Goal: Task Accomplishment & Management: Complete application form

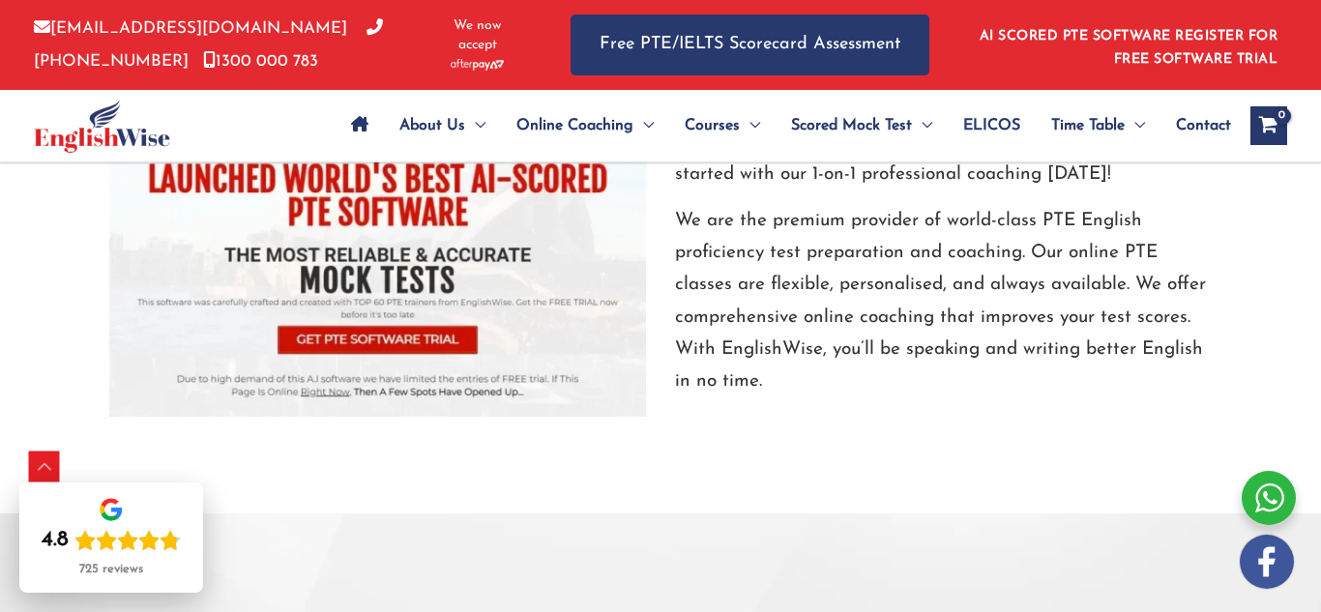
scroll to position [2134, 0]
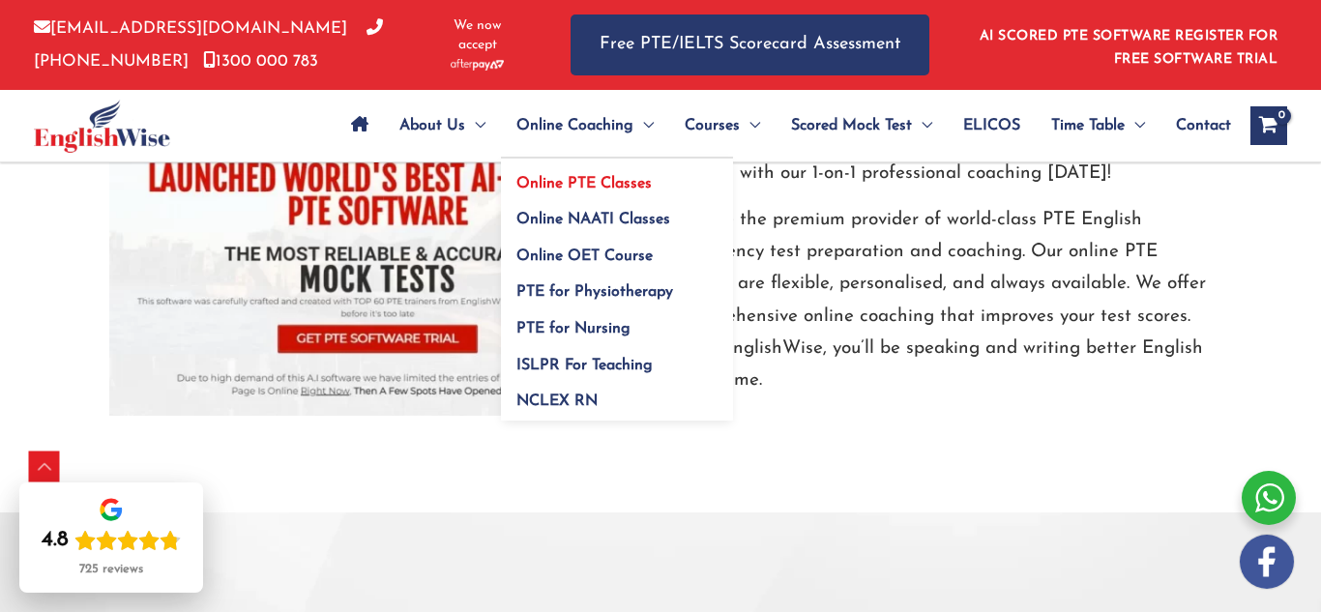
click at [588, 168] on link "Online PTE Classes" at bounding box center [617, 177] width 232 height 37
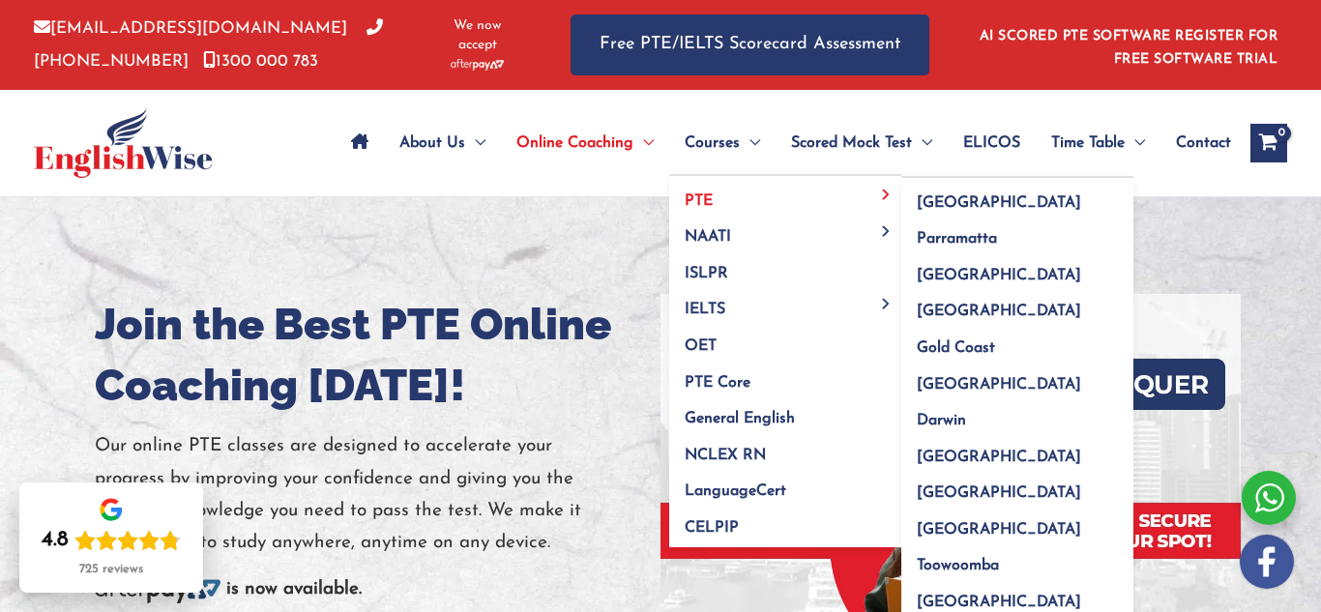
click at [742, 194] on link "PTE" at bounding box center [785, 194] width 232 height 37
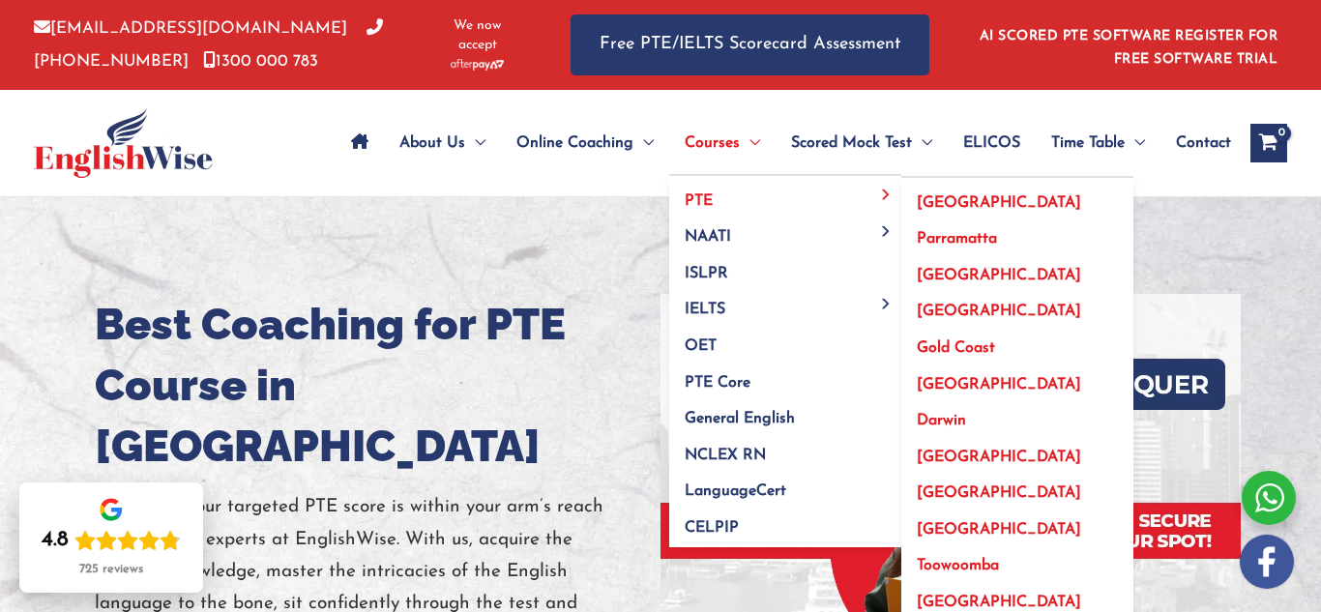
click at [926, 268] on span "[GEOGRAPHIC_DATA]" at bounding box center [999, 275] width 164 height 15
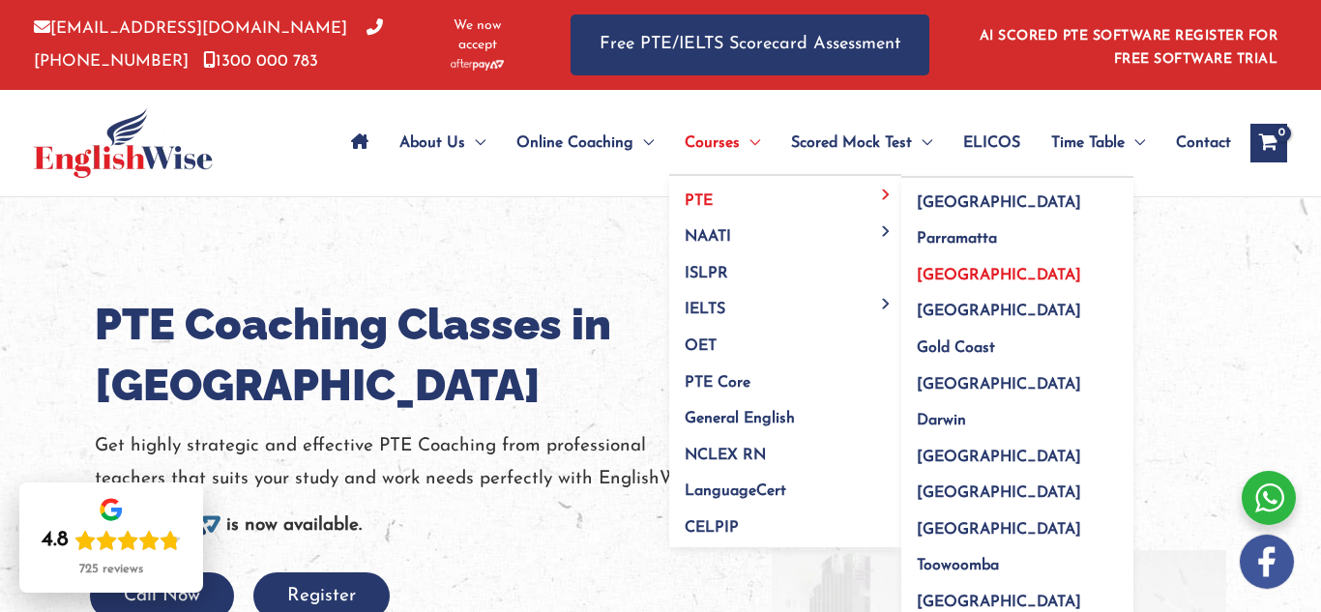
click at [732, 197] on link "PTE" at bounding box center [785, 194] width 232 height 37
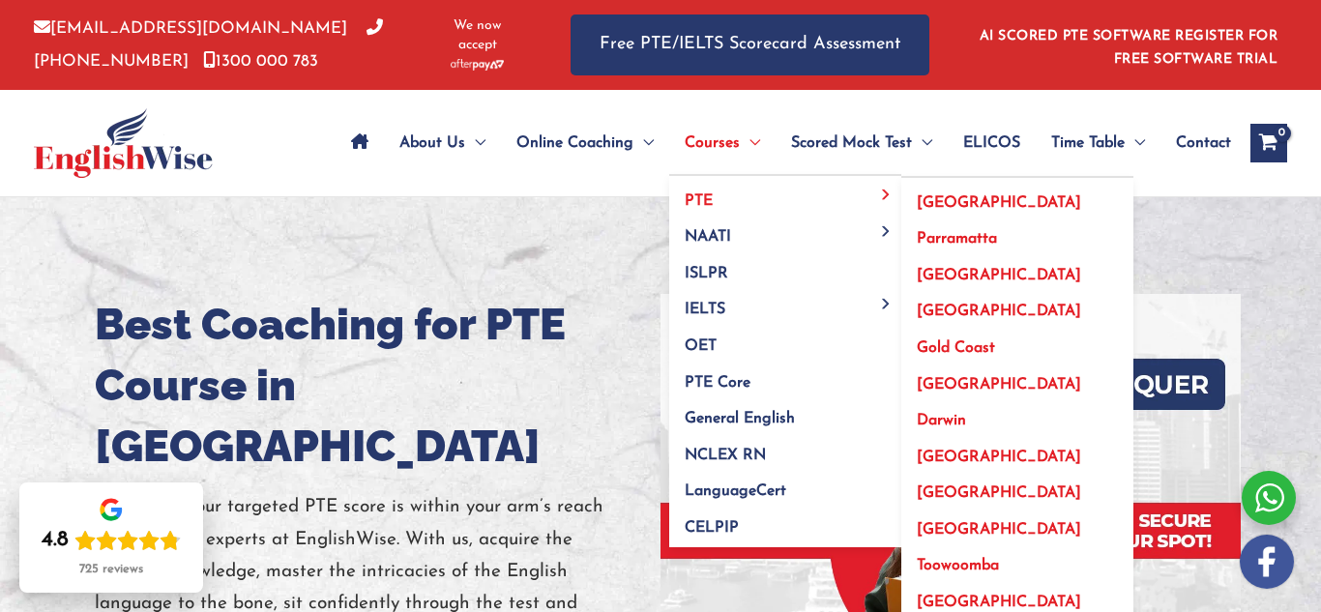
click at [942, 277] on span "[GEOGRAPHIC_DATA]" at bounding box center [999, 275] width 164 height 15
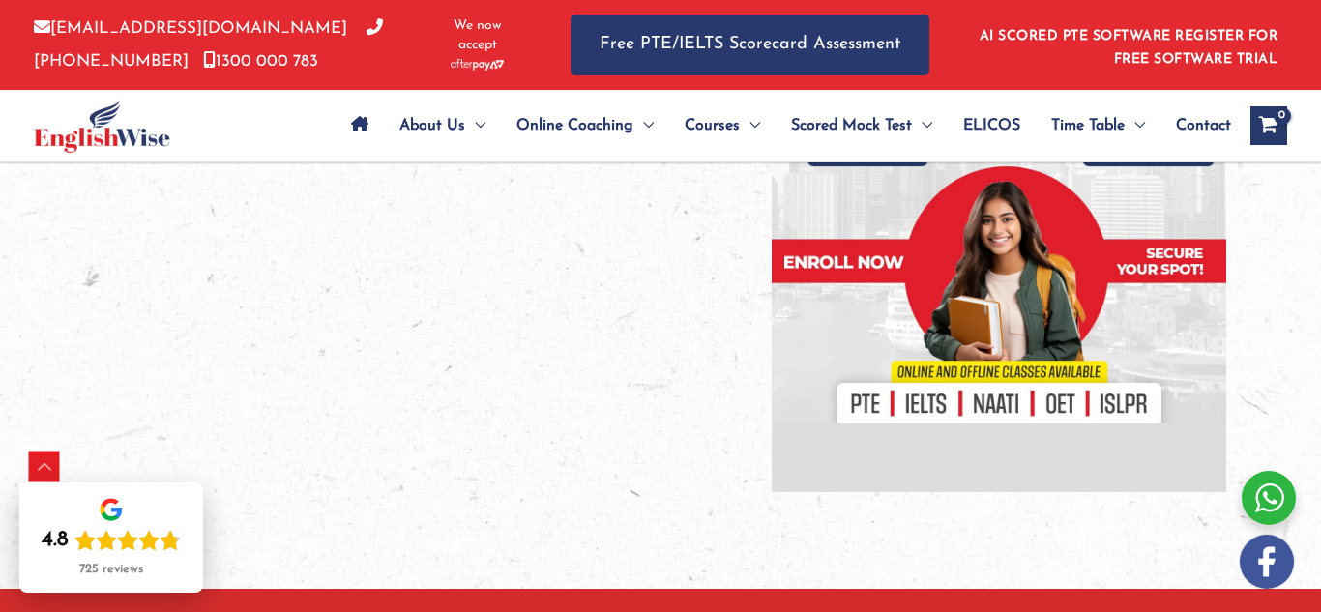
scroll to position [526, 0]
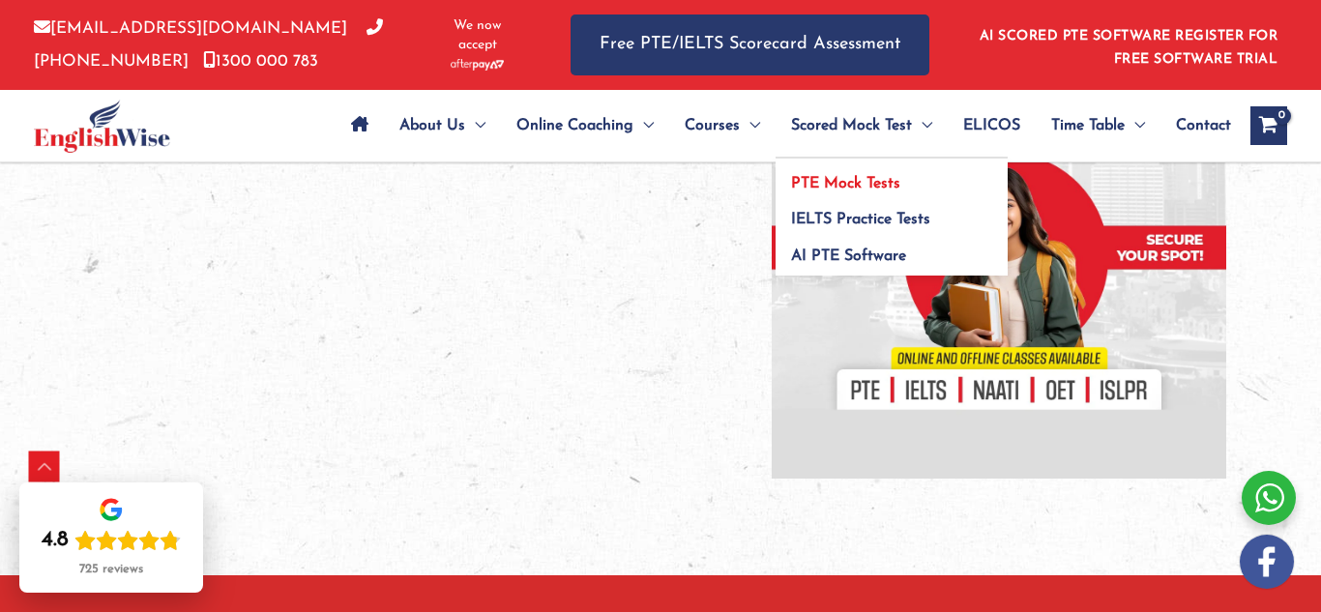
click at [873, 190] on span "PTE Mock Tests" at bounding box center [845, 183] width 109 height 15
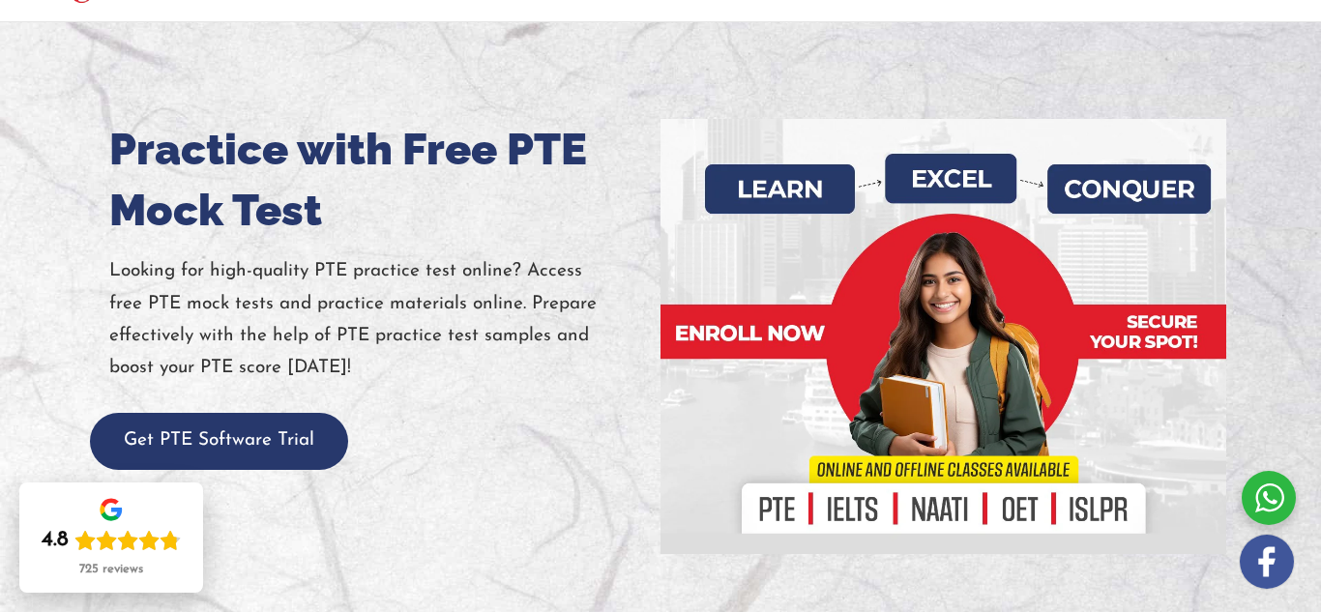
scroll to position [172, 0]
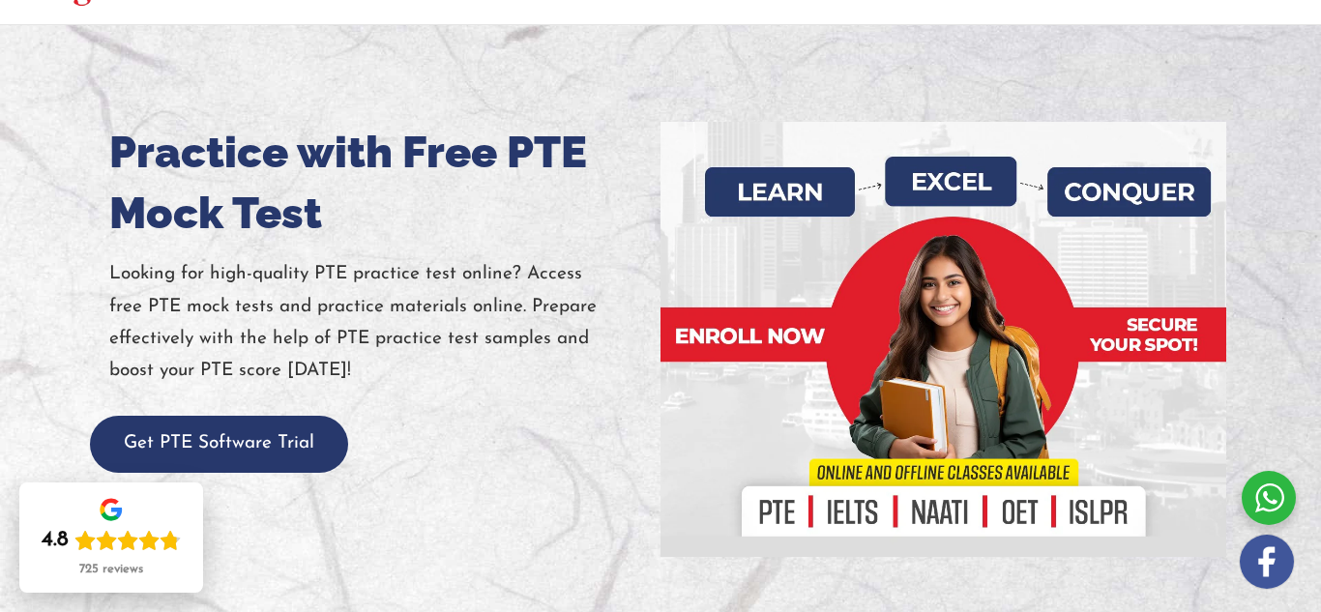
click at [864, 284] on div at bounding box center [943, 339] width 537 height 435
click at [752, 324] on div at bounding box center [943, 339] width 537 height 435
click at [750, 336] on div at bounding box center [943, 339] width 537 height 435
click at [807, 175] on div at bounding box center [943, 339] width 537 height 435
click at [915, 173] on div at bounding box center [943, 339] width 537 height 435
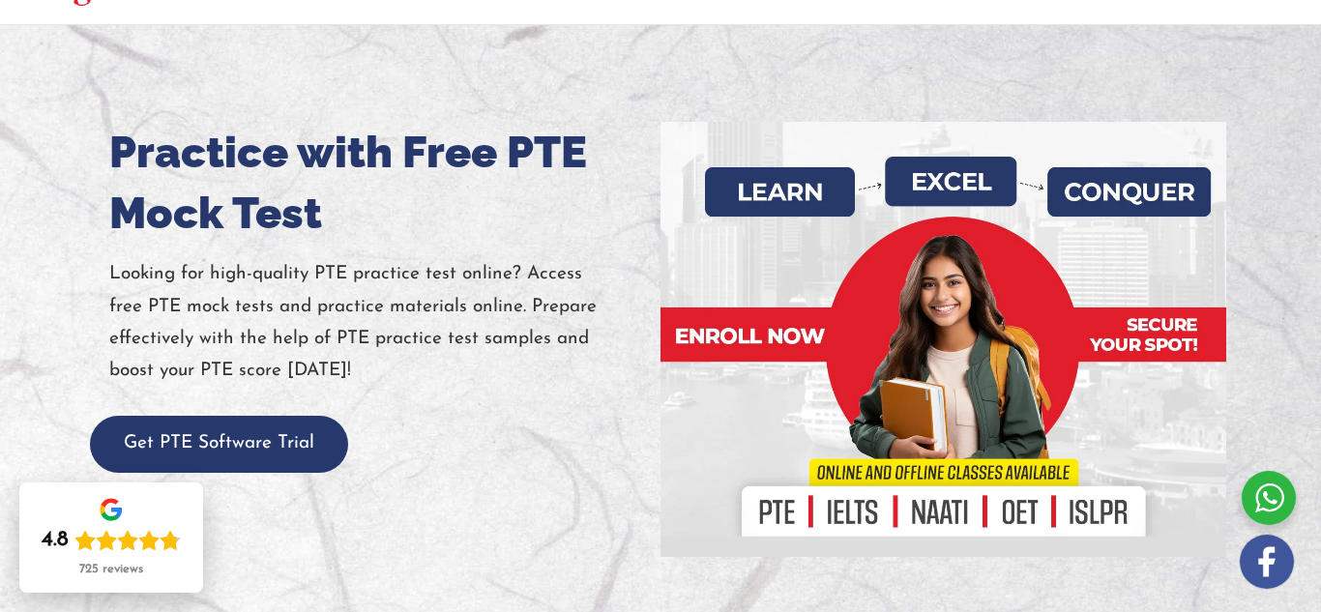
click at [910, 489] on div at bounding box center [943, 339] width 537 height 435
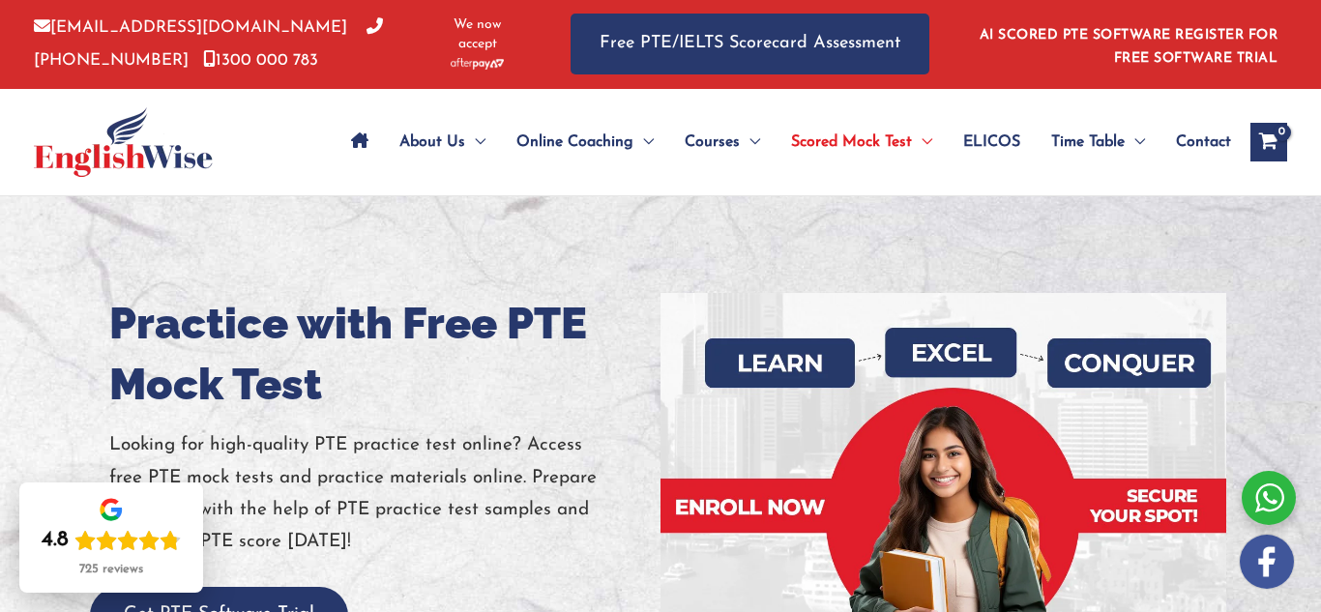
scroll to position [0, 0]
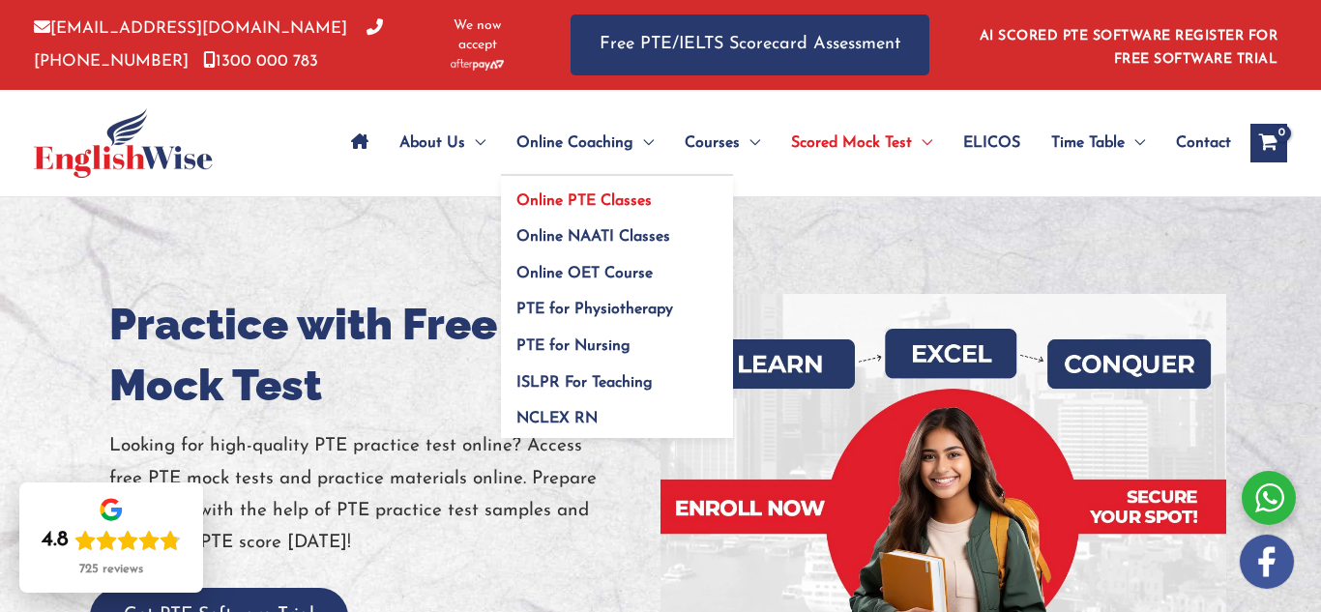
click at [568, 192] on link "Online PTE Classes" at bounding box center [617, 194] width 232 height 37
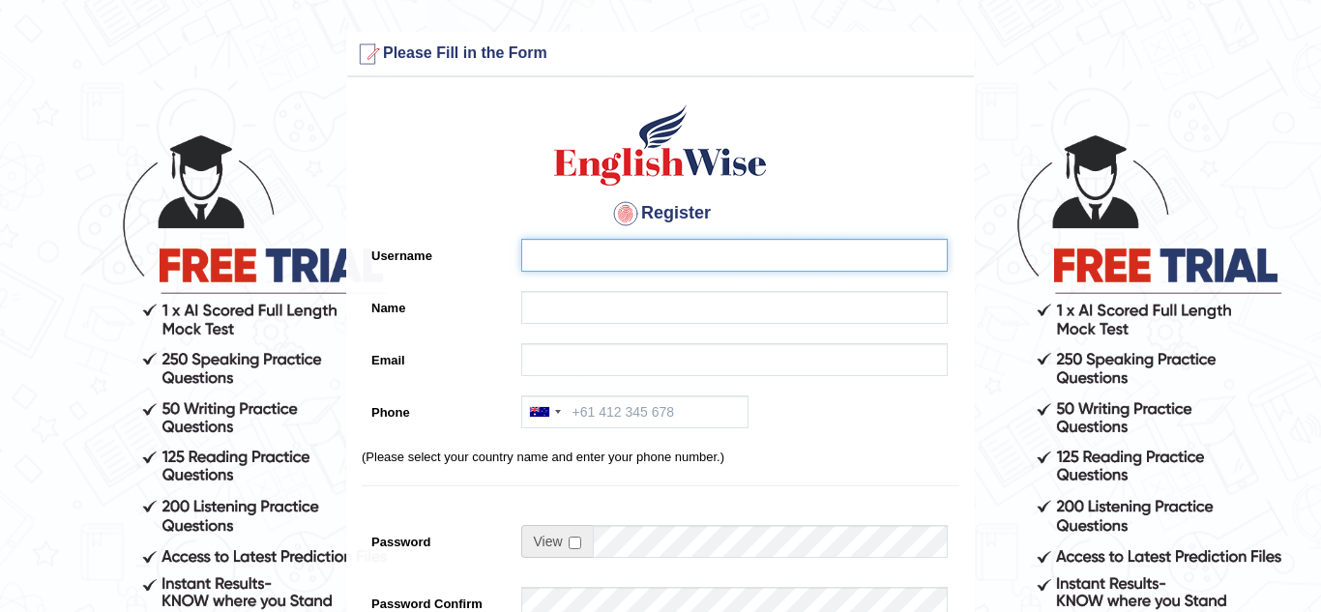
click at [548, 254] on input "Username" at bounding box center [734, 255] width 427 height 33
type input "n"
type input "Neha"
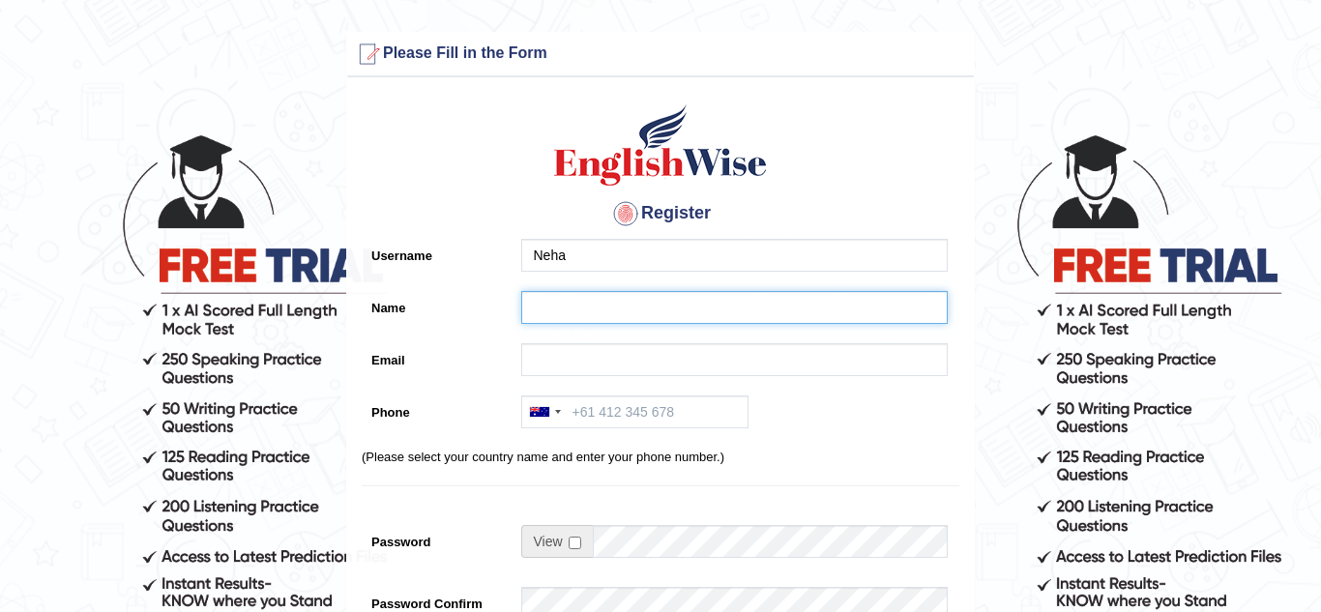
click at [551, 314] on input "Name" at bounding box center [734, 307] width 427 height 33
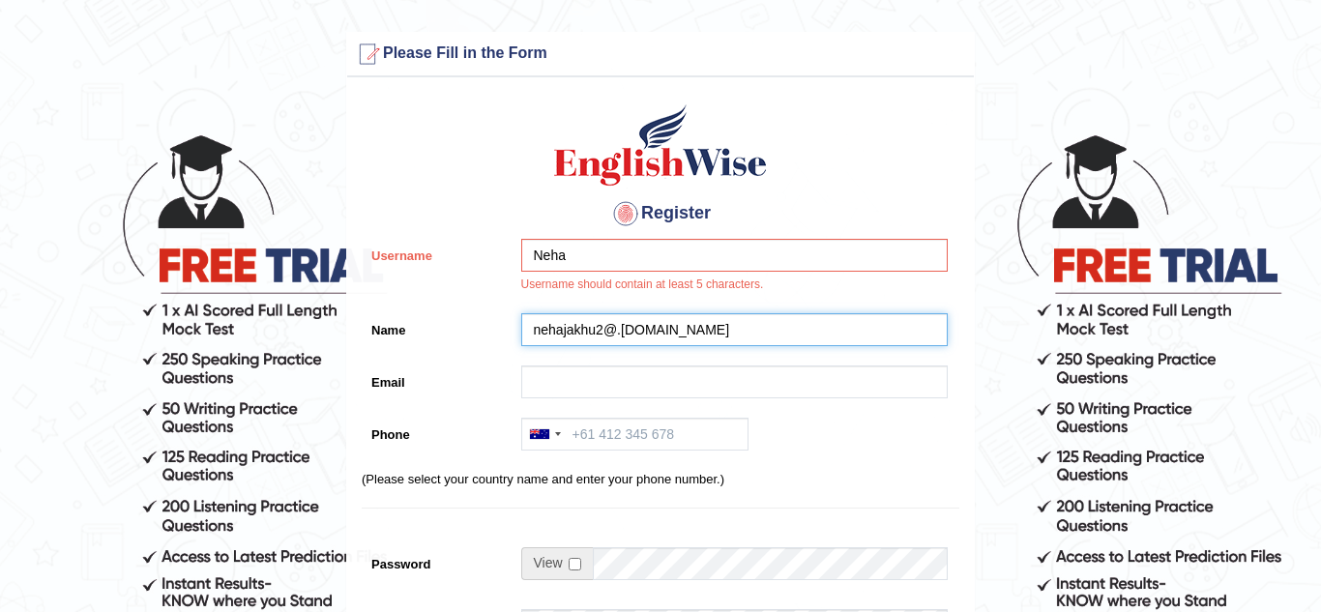
type input "nehajakhu2@.gmail.com"
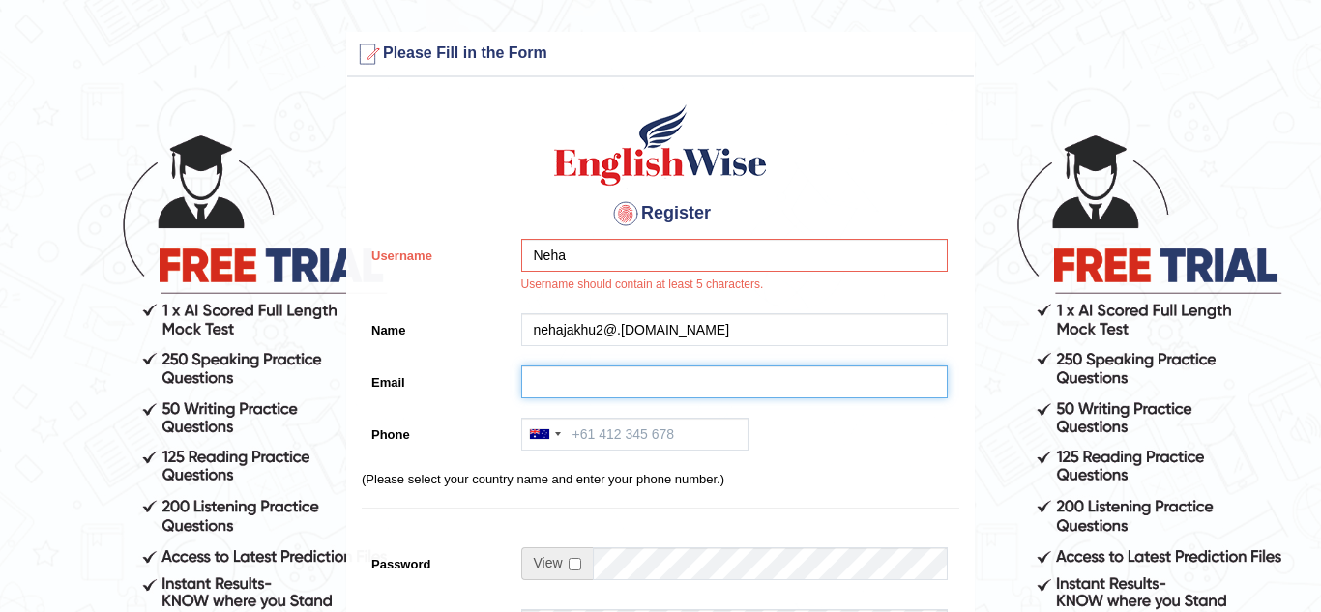
click at [594, 381] on input "Email" at bounding box center [734, 382] width 427 height 33
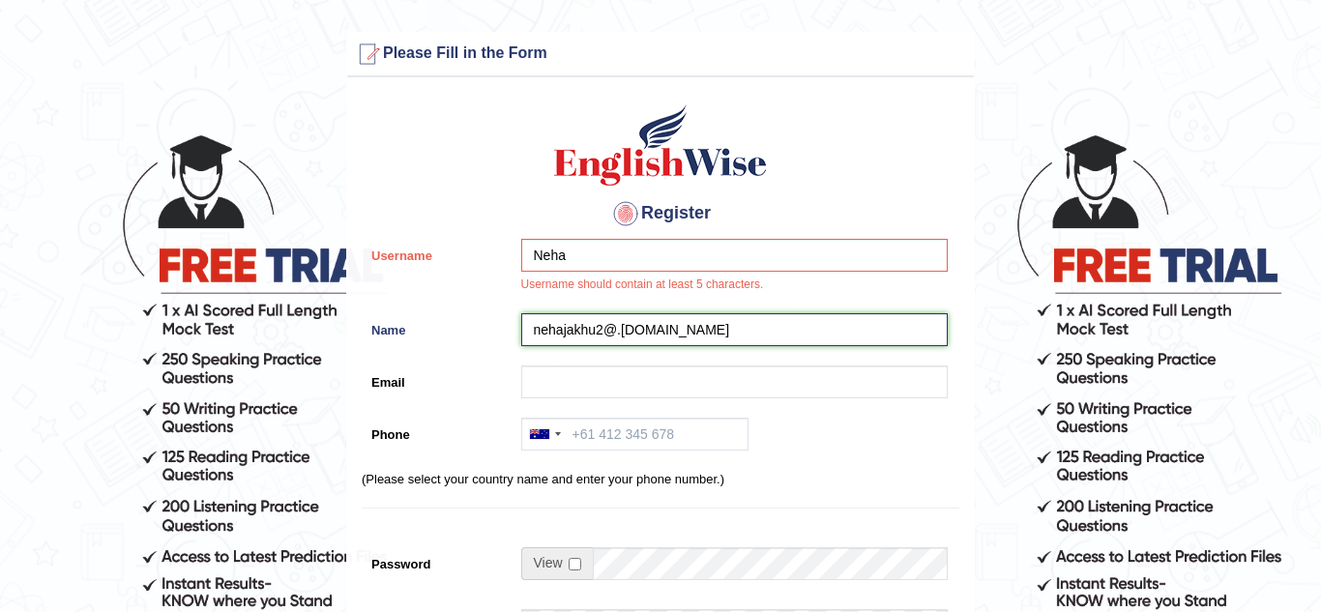
click at [587, 337] on input "nehajakhu2@.gmail.com" at bounding box center [734, 329] width 427 height 33
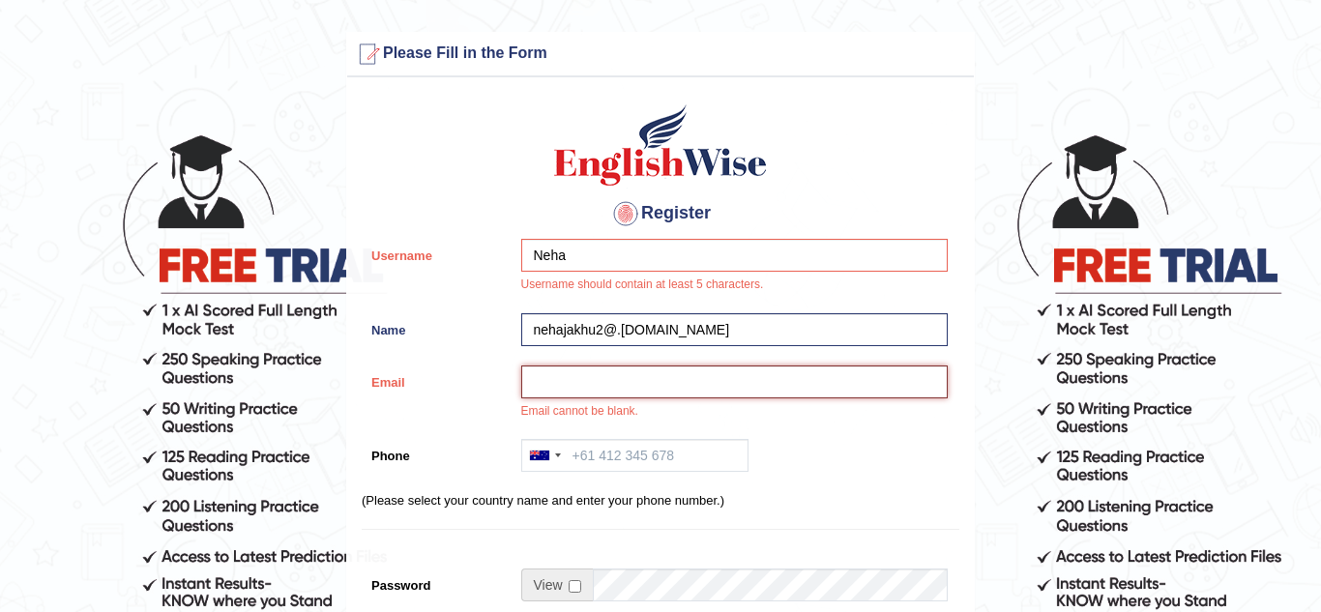
click at [589, 385] on input "Email" at bounding box center [734, 382] width 427 height 33
paste input "nehajakhu2@.gmail.com"
type input "nehajakhu2@.gmail.com"
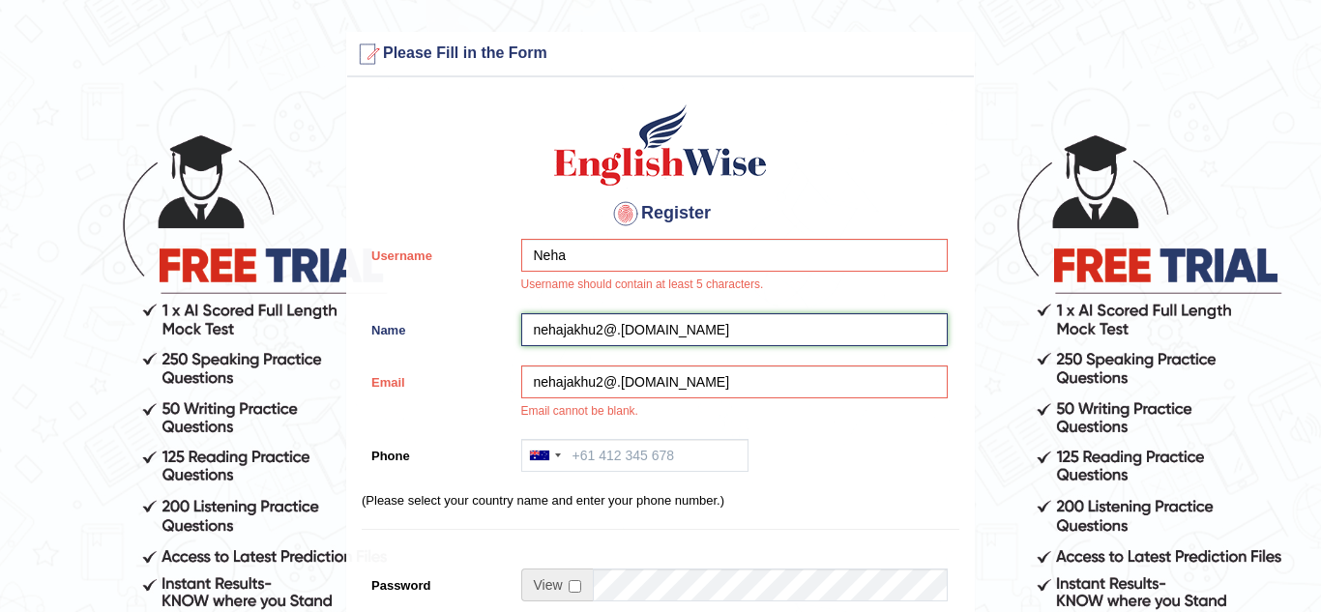
click at [661, 335] on input "nehajakhu2@.gmail.com" at bounding box center [734, 329] width 427 height 33
type input "n"
type input "Neha"
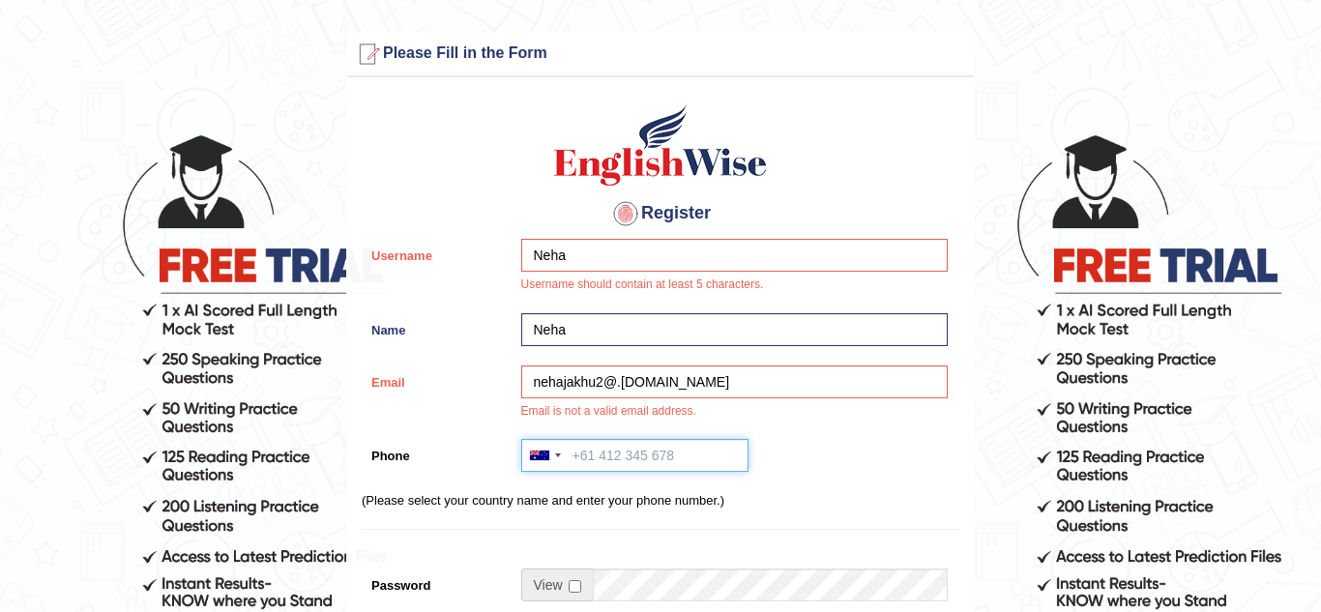
click at [636, 452] on input "Phone" at bounding box center [634, 455] width 227 height 33
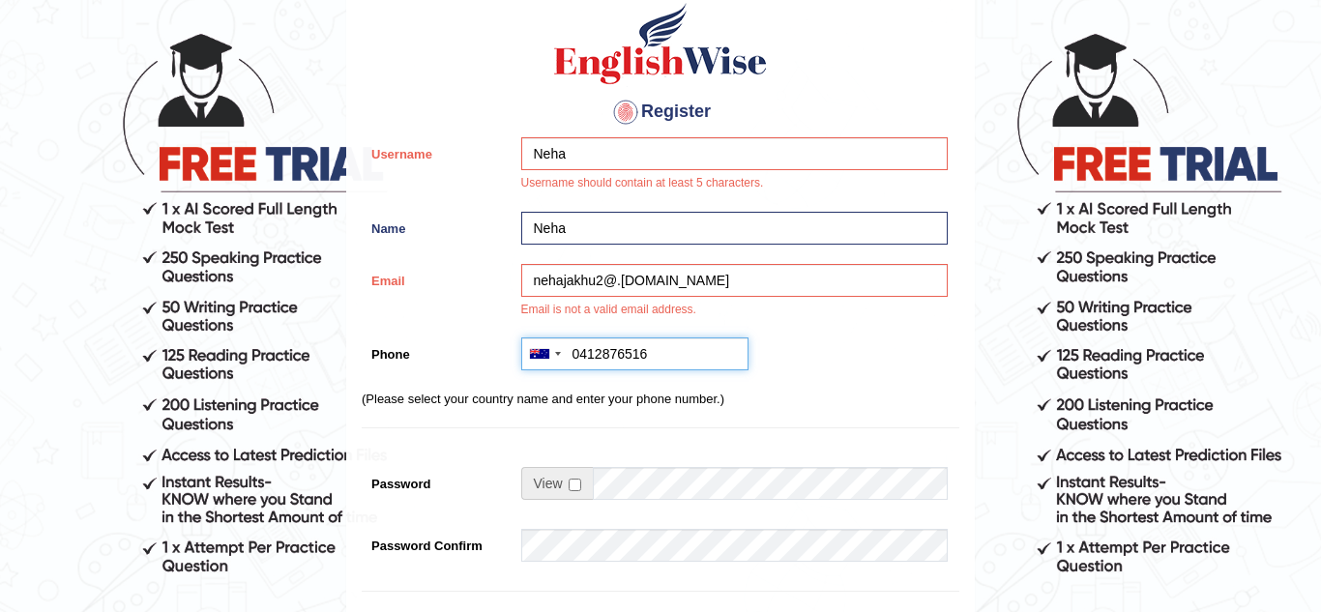
scroll to position [118, 0]
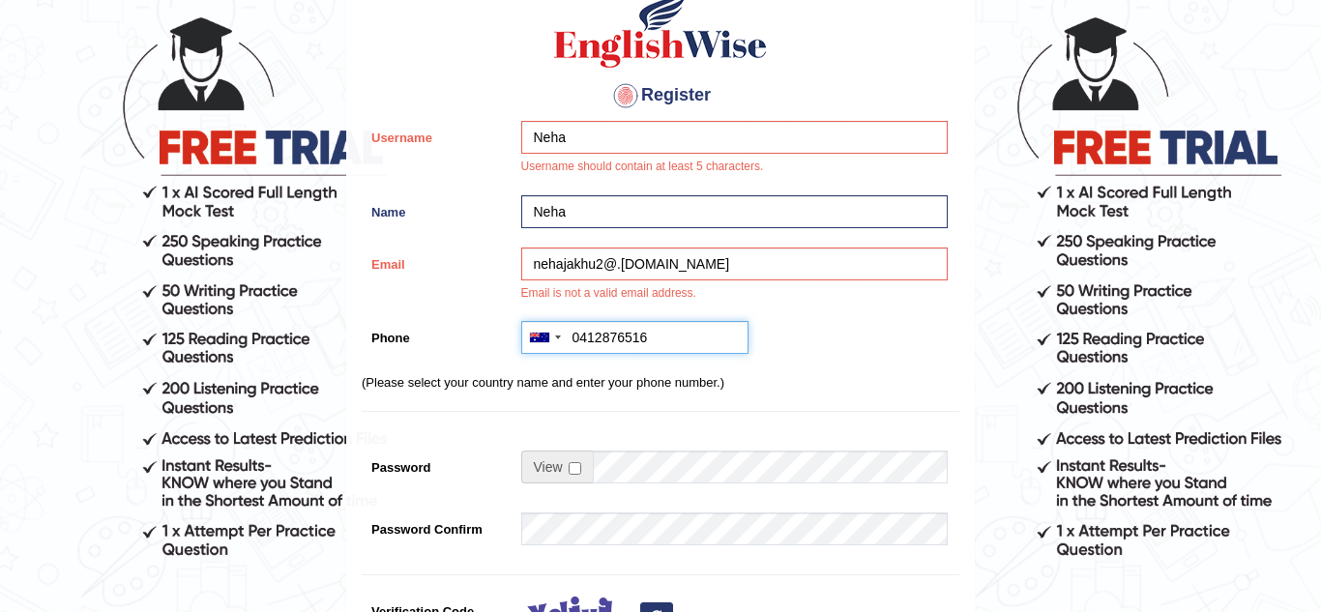
type input "0412876516"
click at [576, 465] on input "checkbox" at bounding box center [575, 468] width 13 height 13
click at [553, 386] on p "(Please select your country name and enter your phone number.)" at bounding box center [661, 382] width 598 height 18
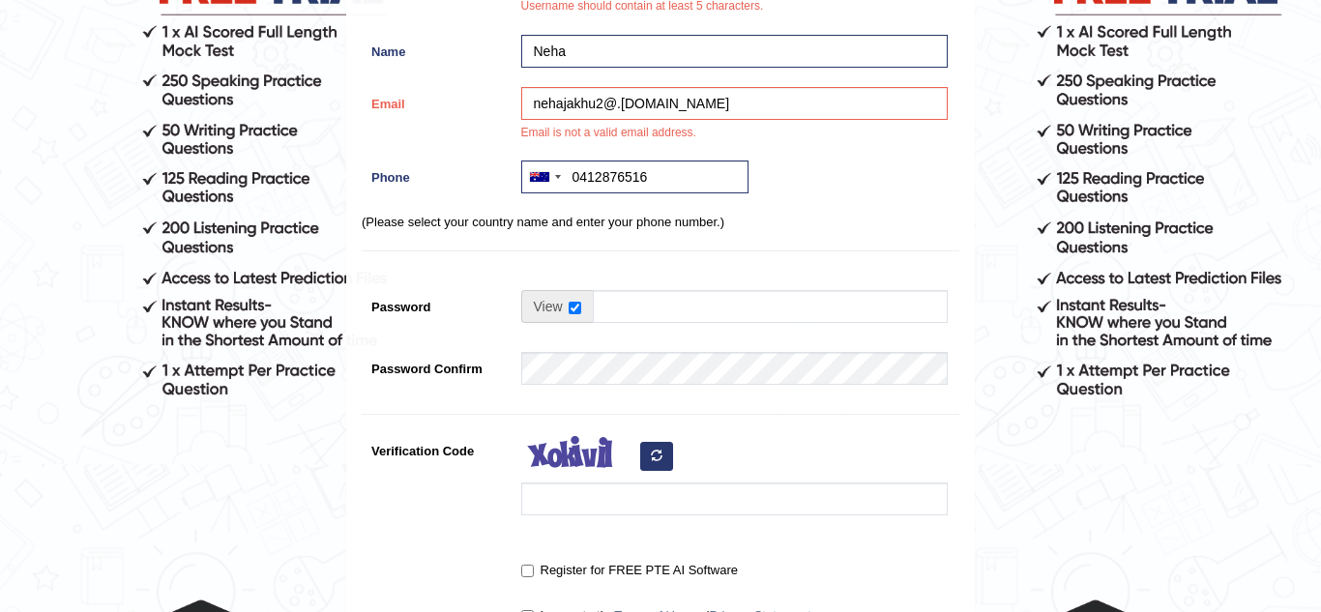
scroll to position [282, 0]
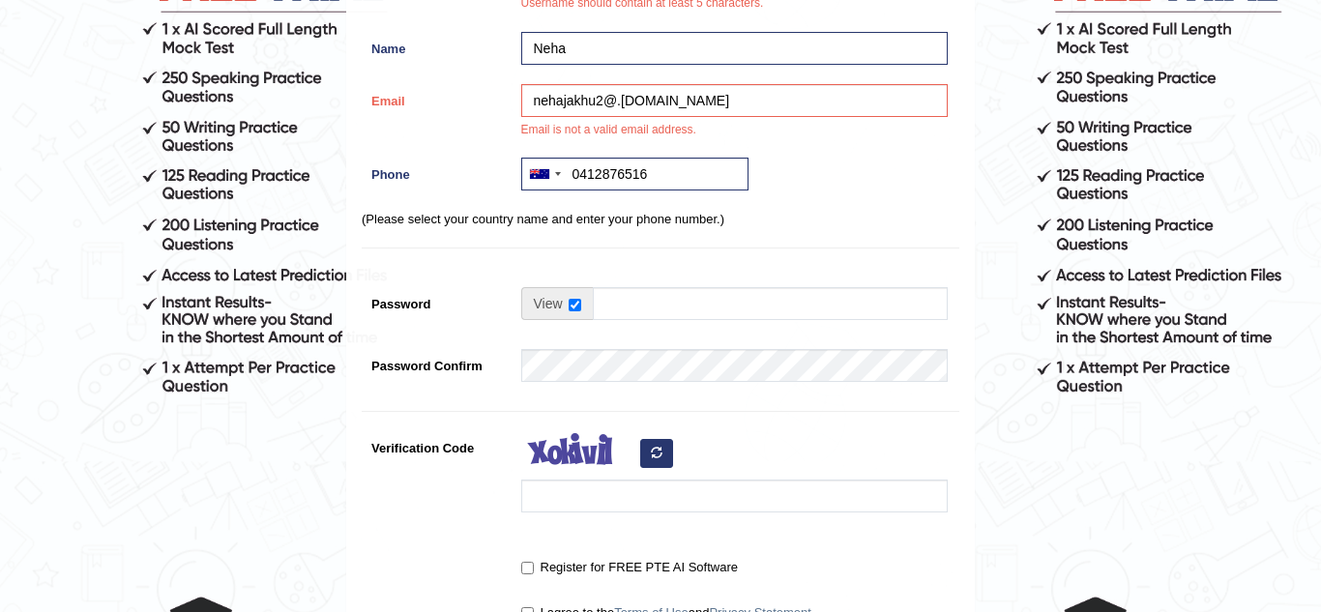
click at [579, 295] on span at bounding box center [557, 303] width 72 height 33
click at [576, 302] on input "checkbox" at bounding box center [575, 305] width 13 height 13
checkbox input "false"
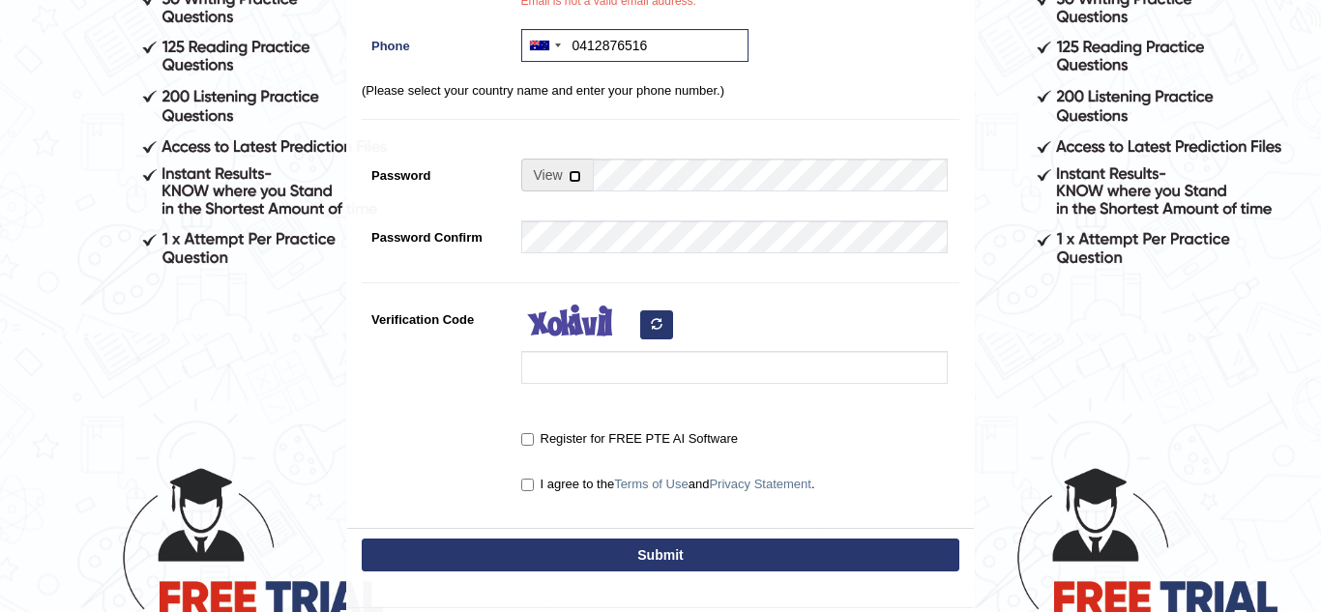
scroll to position [413, 0]
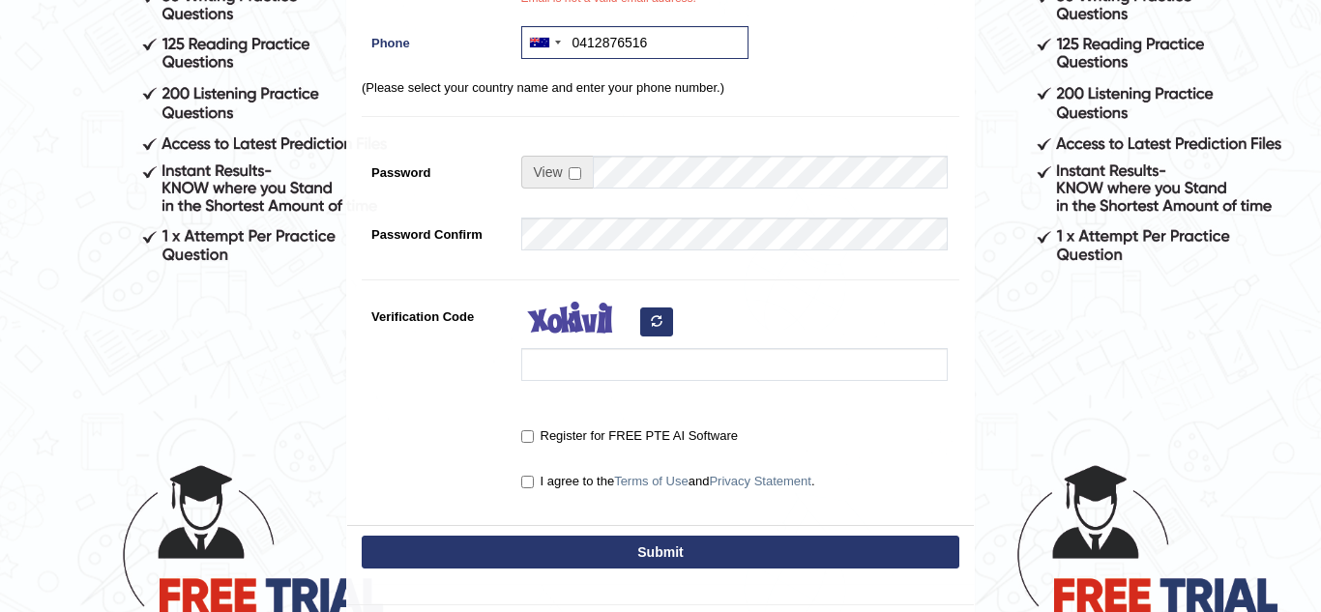
click at [534, 550] on button "Submit" at bounding box center [661, 552] width 598 height 33
type input "+61412876516"
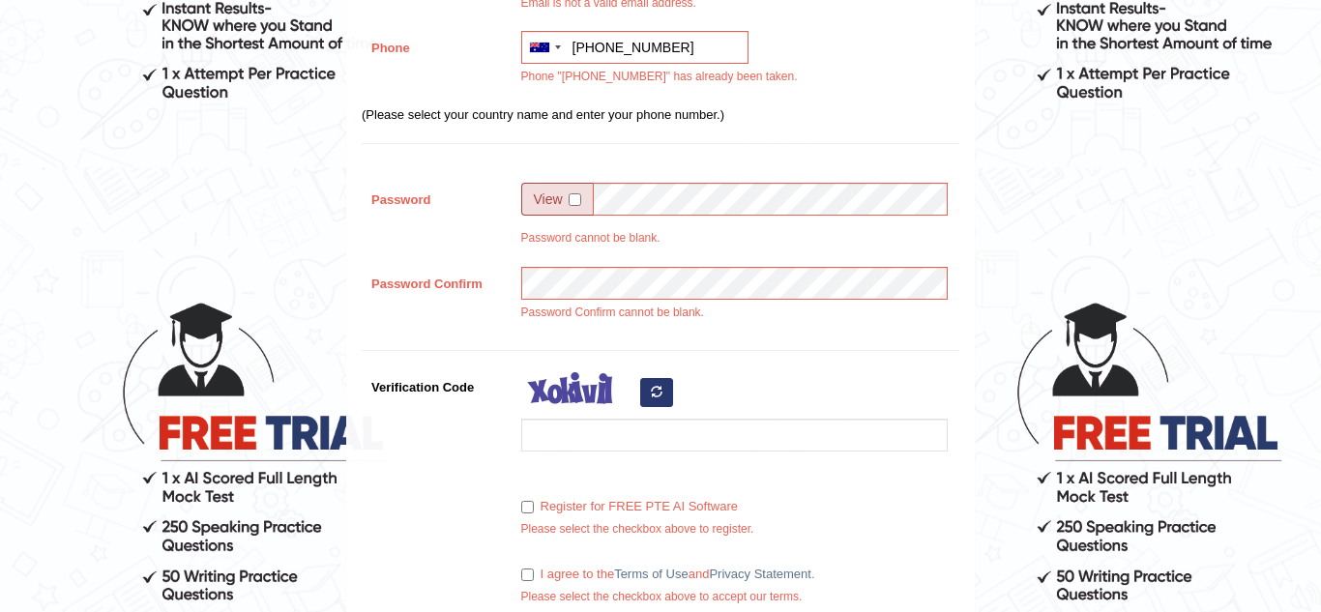
scroll to position [843, 0]
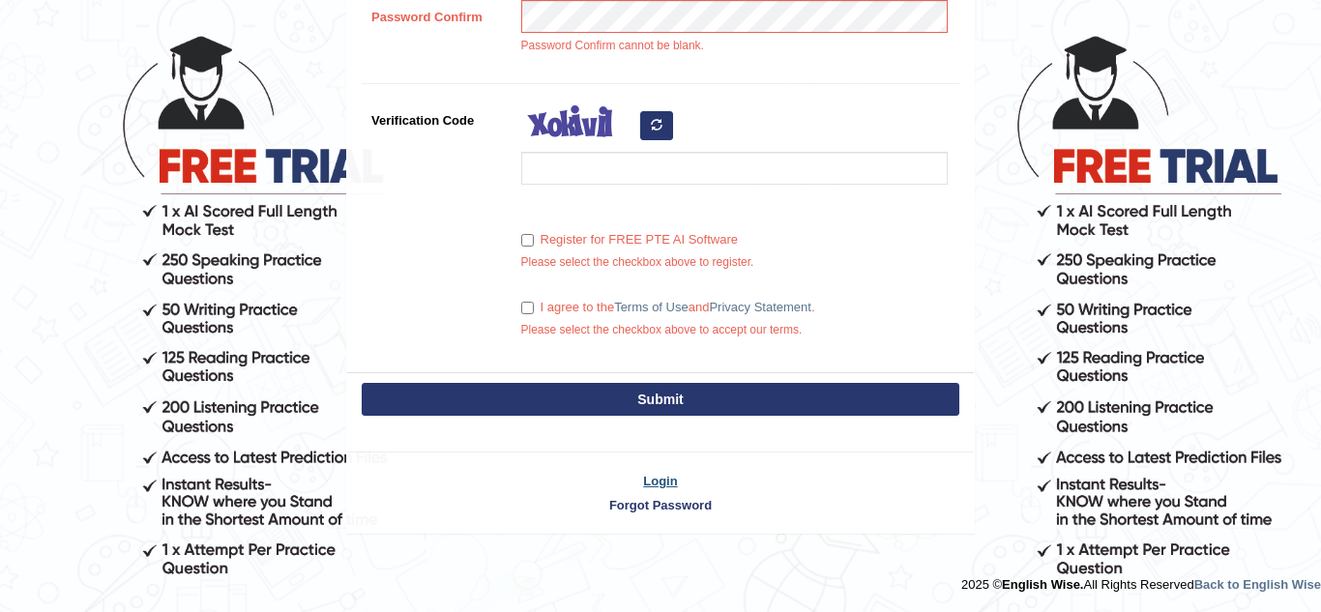
click at [669, 482] on link "Login" at bounding box center [660, 481] width 627 height 18
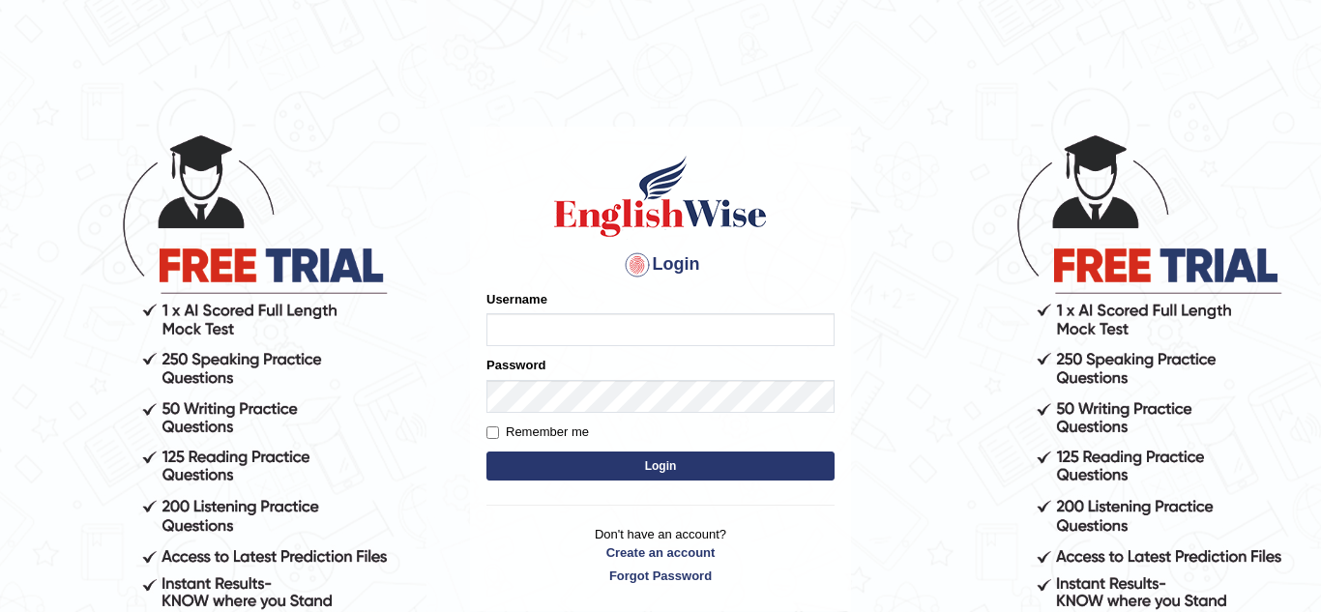
click at [590, 329] on input "Username" at bounding box center [661, 329] width 348 height 33
type input "[EMAIL_ADDRESS][DOMAIN_NAME]"
